Goal: Information Seeking & Learning: Learn about a topic

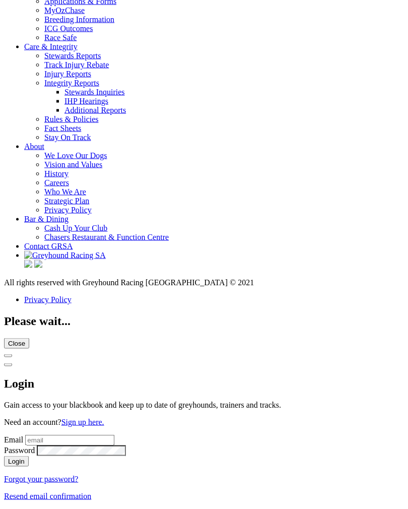
scroll to position [3703, 0]
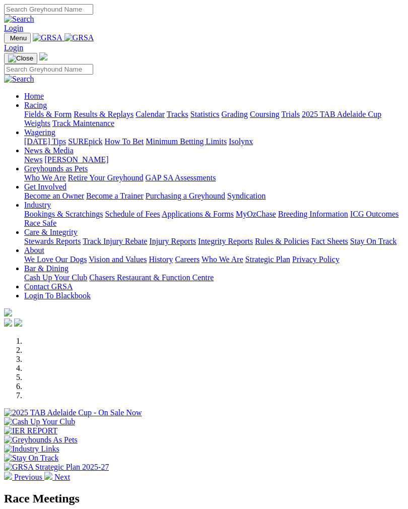
scroll to position [3719, 0]
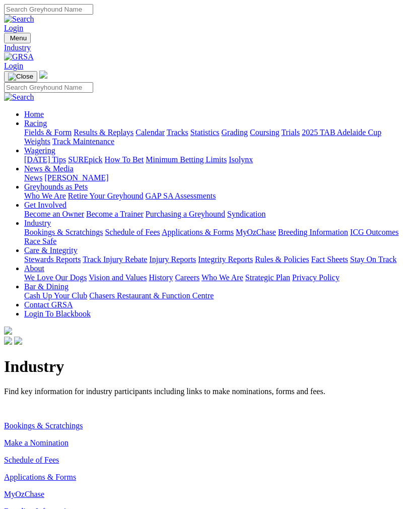
click at [64, 439] on link "Make a Nomination" at bounding box center [36, 443] width 65 height 9
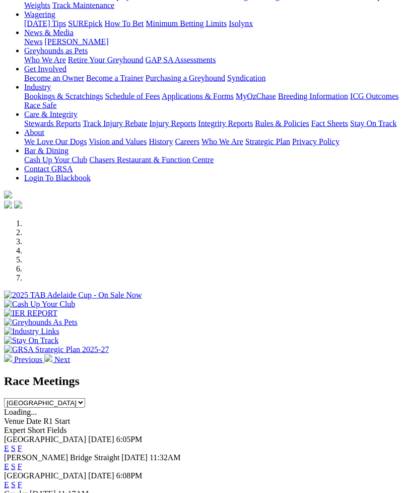
scroll to position [119, 0]
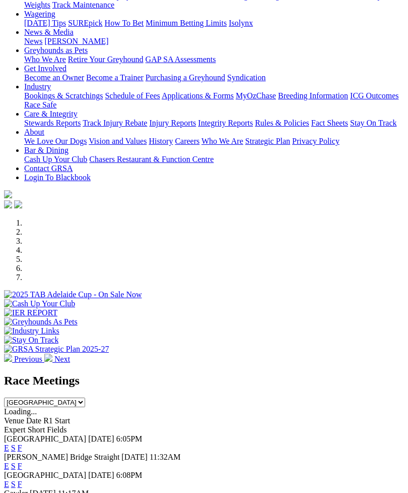
click at [22, 381] on link "F" at bounding box center [20, 447] width 5 height 9
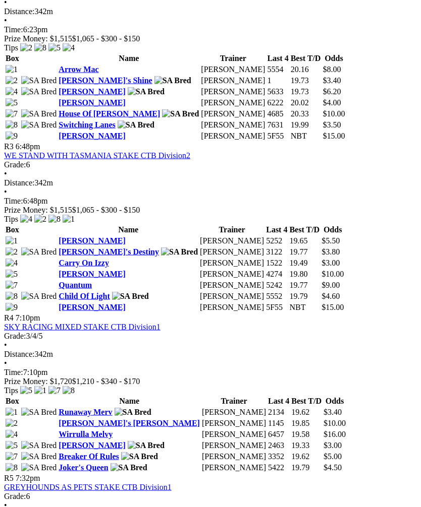
scroll to position [742, 0]
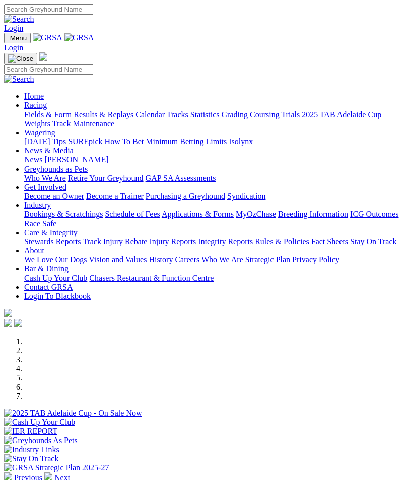
scroll to position [151, 0]
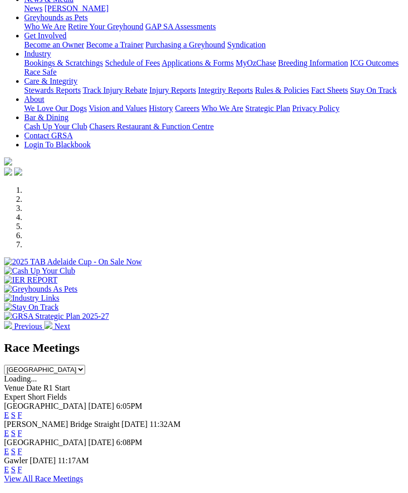
click at [22, 429] on link "F" at bounding box center [20, 433] width 5 height 9
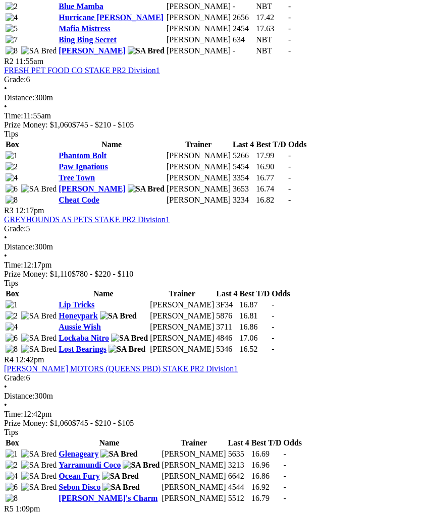
scroll to position [630, 0]
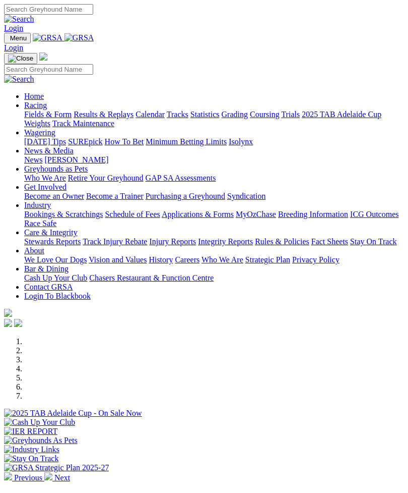
scroll to position [151, 0]
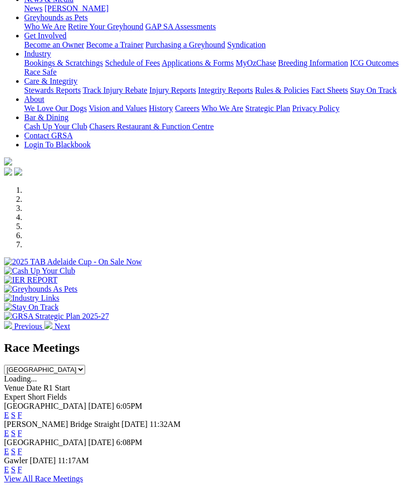
click at [22, 465] on link "F" at bounding box center [20, 469] width 5 height 9
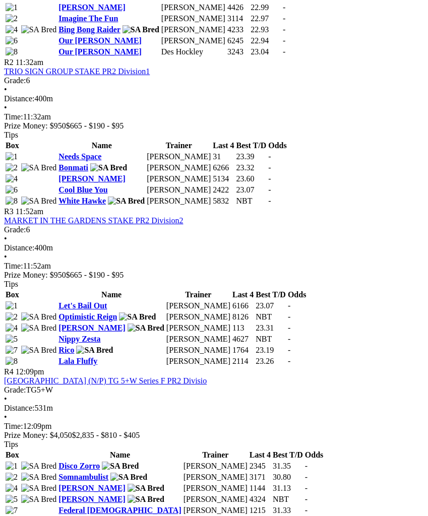
scroll to position [629, 0]
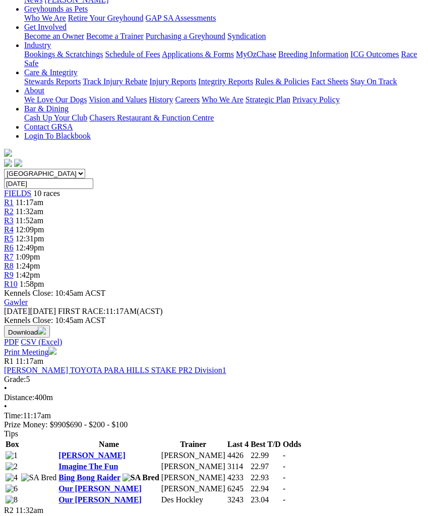
scroll to position [177, 0]
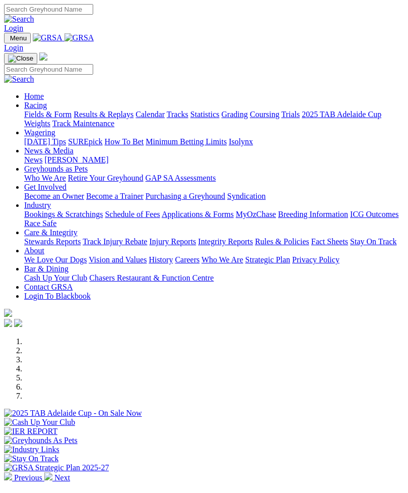
scroll to position [151, 0]
